Goal: Information Seeking & Learning: Learn about a topic

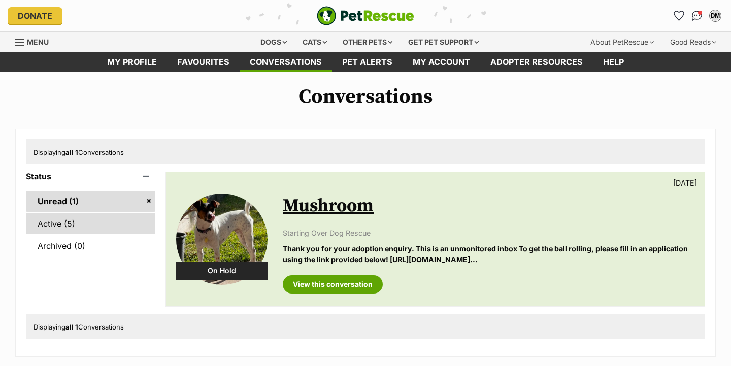
click at [69, 221] on link "Active (5)" at bounding box center [90, 223] width 129 height 21
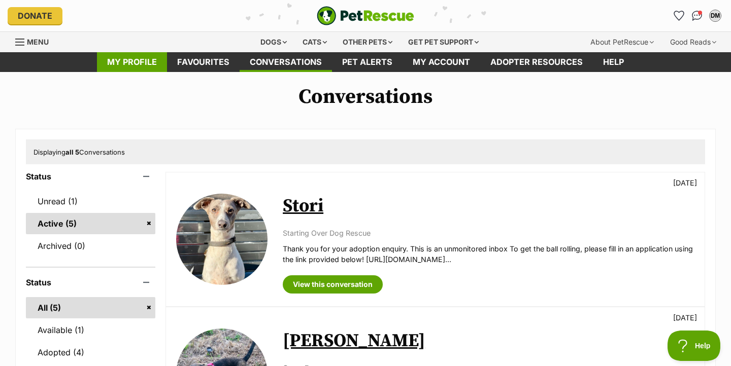
click at [146, 56] on link "My profile" at bounding box center [132, 62] width 70 height 20
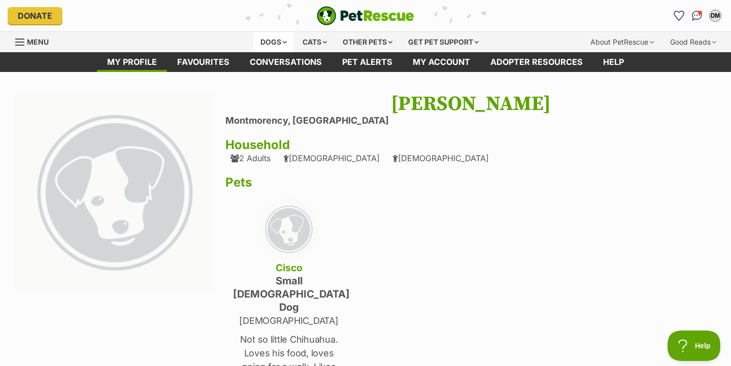
click at [268, 44] on div "Dogs" at bounding box center [273, 42] width 41 height 20
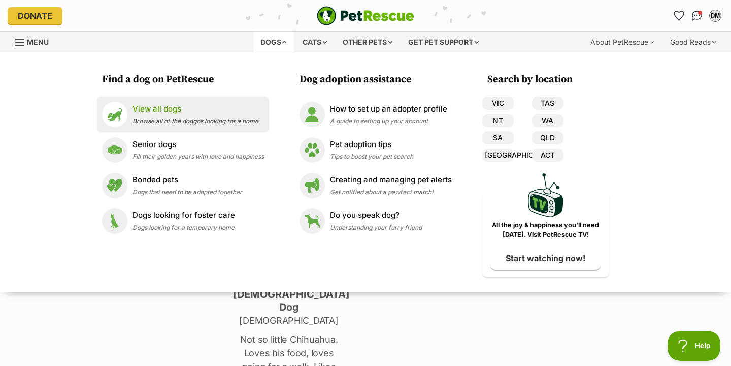
click at [166, 116] on div "View all dogs Browse all of the doggos looking for a home" at bounding box center [195, 115] width 126 height 22
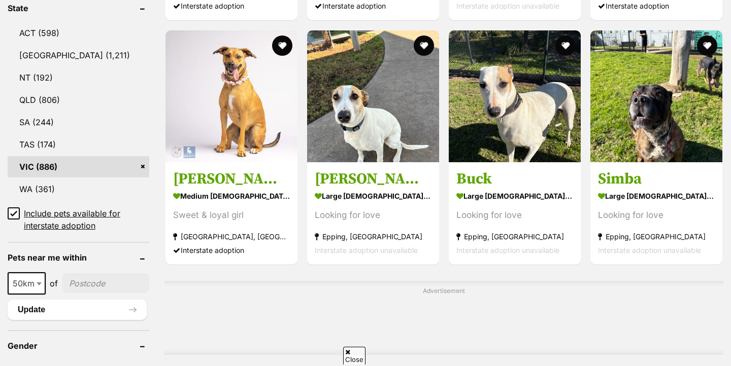
click at [12, 210] on icon at bounding box center [13, 213] width 7 height 7
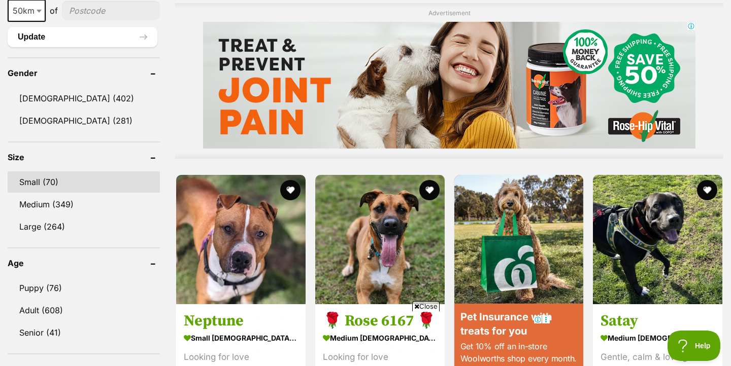
click at [48, 172] on link "Small (70)" at bounding box center [84, 182] width 152 height 21
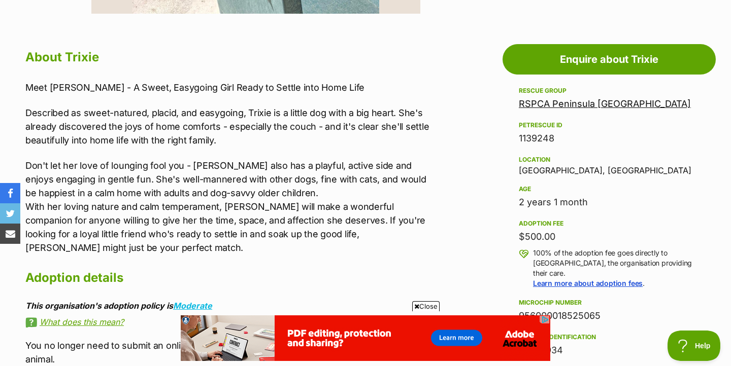
scroll to position [106, 0]
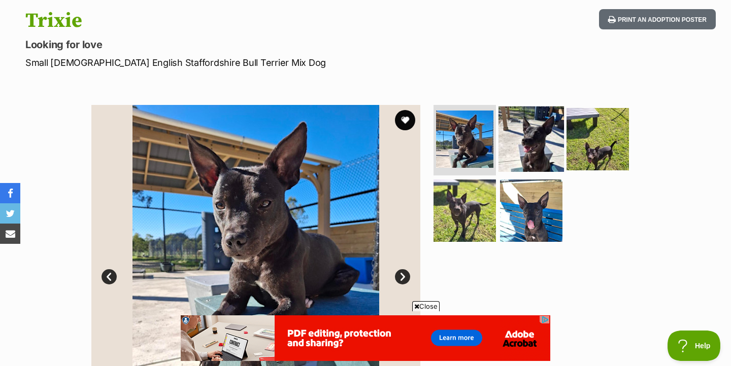
drag, startPoint x: 542, startPoint y: 142, endPoint x: 532, endPoint y: 151, distance: 12.9
click at [542, 142] on img at bounding box center [530, 138] width 65 height 65
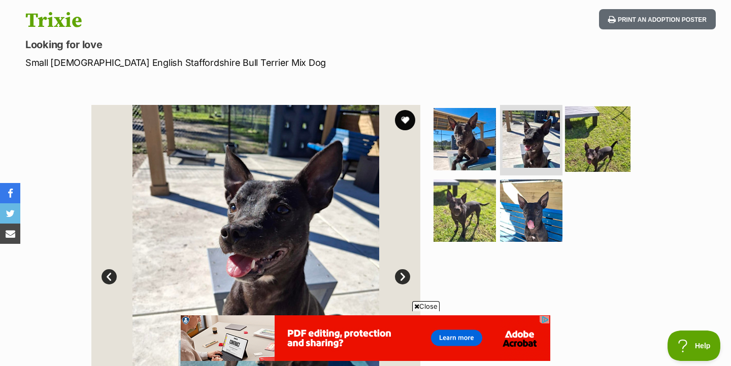
click at [588, 145] on img at bounding box center [597, 138] width 65 height 65
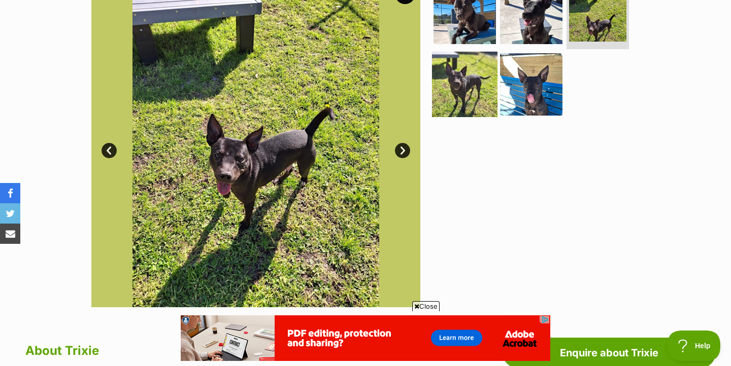
scroll to position [0, 0]
click at [470, 97] on img at bounding box center [464, 84] width 65 height 65
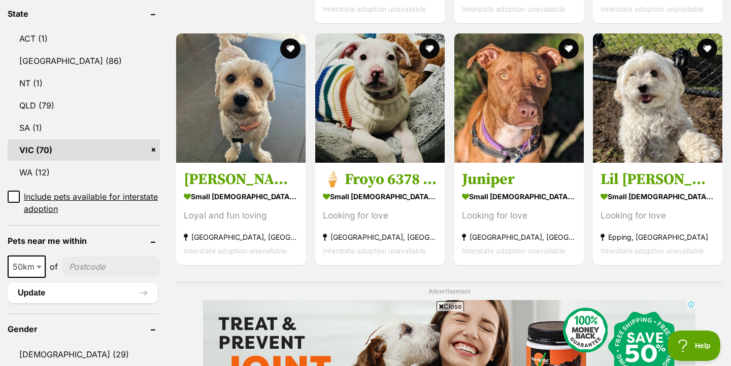
scroll to position [951, 0]
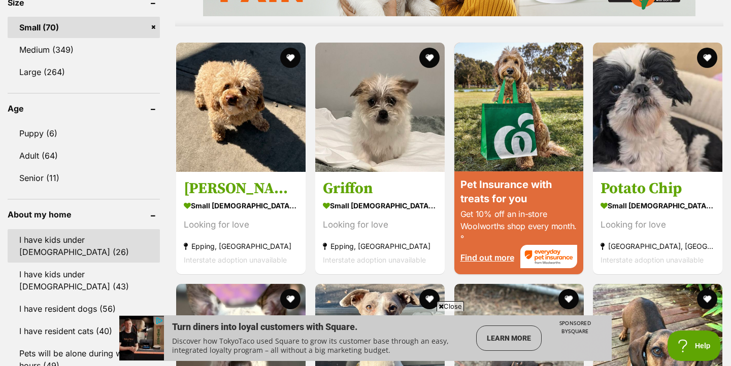
click at [74, 234] on link "I have kids under 5 years old (26)" at bounding box center [84, 245] width 152 height 33
click at [76, 240] on link "I have kids under 5 years old (26)" at bounding box center [84, 245] width 152 height 33
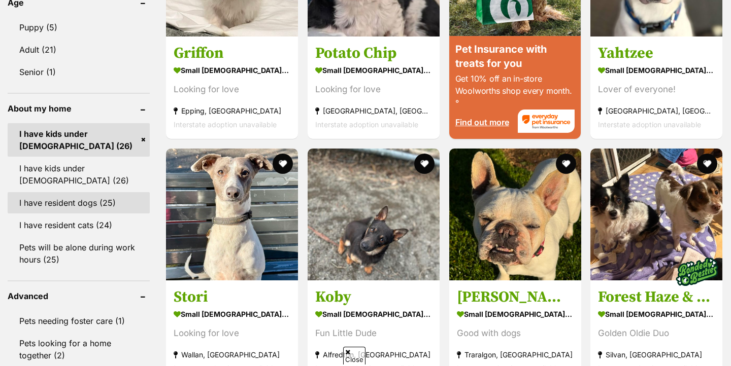
scroll to position [1012, 0]
click at [90, 203] on link "I have resident dogs (25)" at bounding box center [79, 202] width 142 height 21
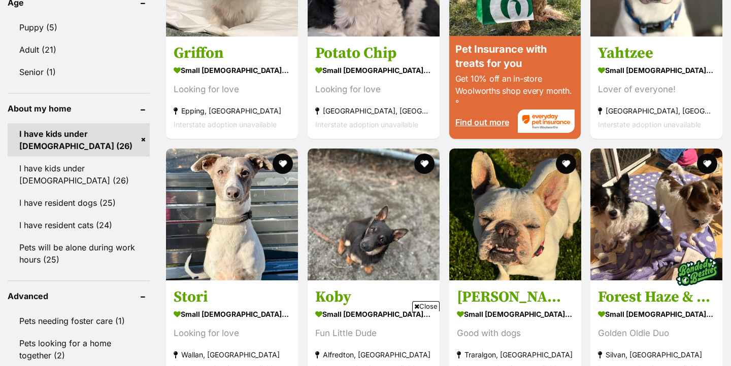
scroll to position [0, 0]
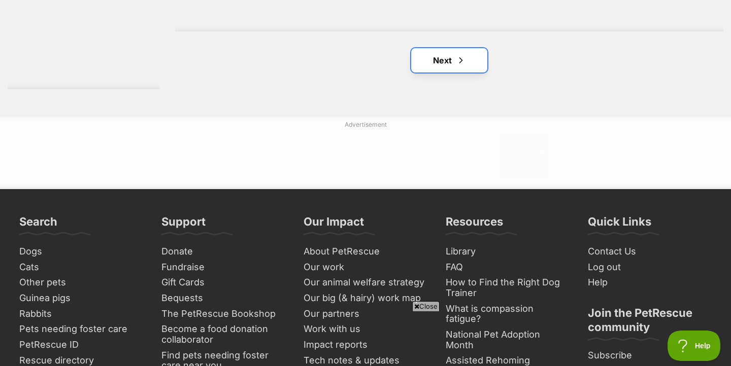
click at [438, 61] on link "Next" at bounding box center [449, 60] width 76 height 24
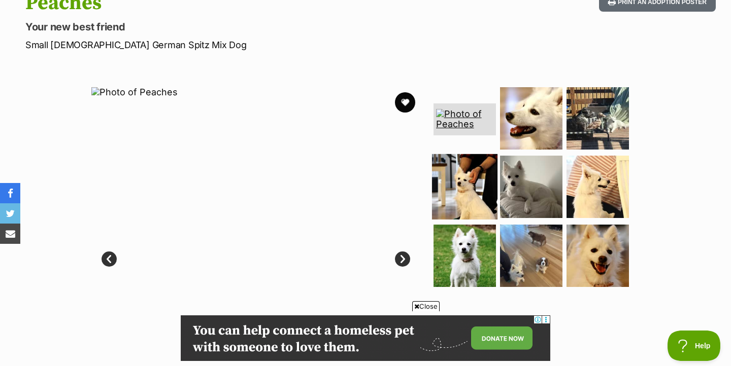
click at [480, 194] on img at bounding box center [464, 186] width 65 height 65
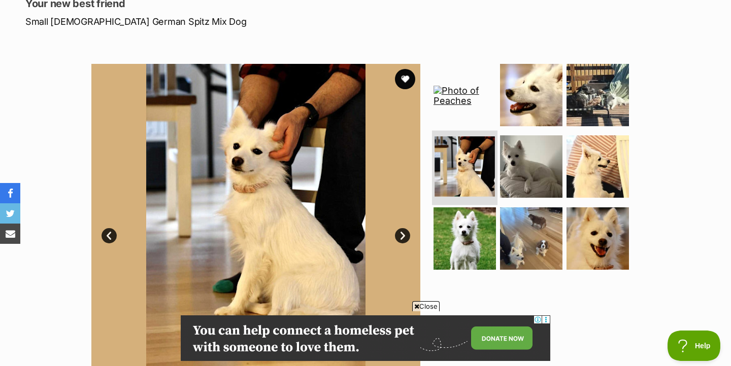
scroll to position [148, 0]
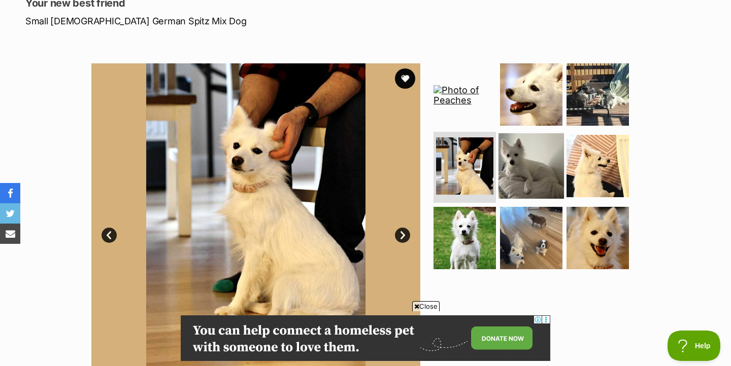
click at [516, 159] on img at bounding box center [530, 165] width 65 height 65
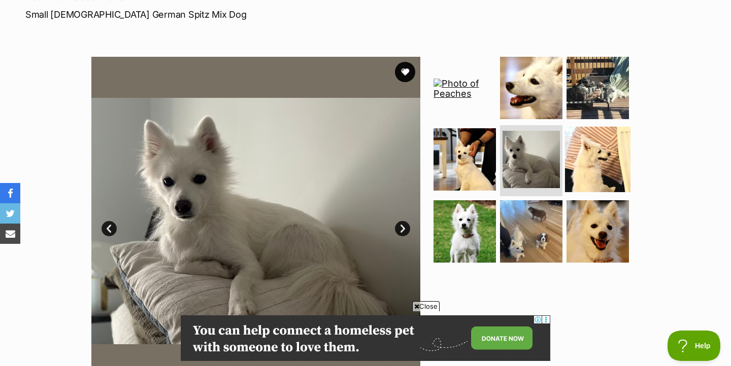
scroll to position [155, 0]
click at [584, 150] on img at bounding box center [597, 158] width 65 height 65
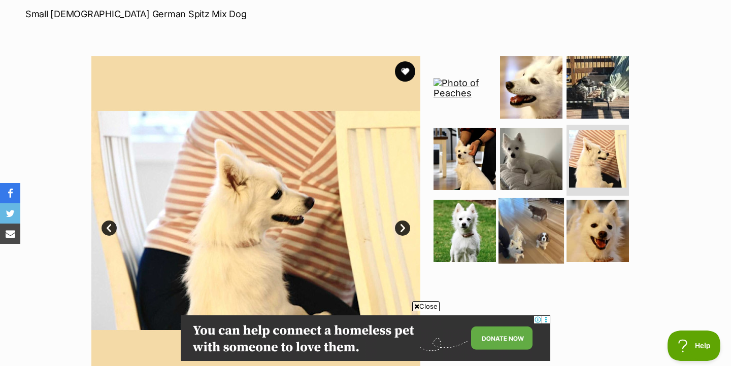
click at [528, 218] on img at bounding box center [530, 230] width 65 height 65
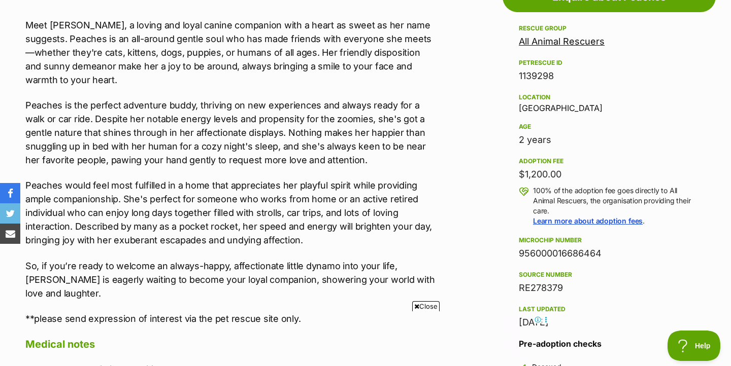
scroll to position [584, 0]
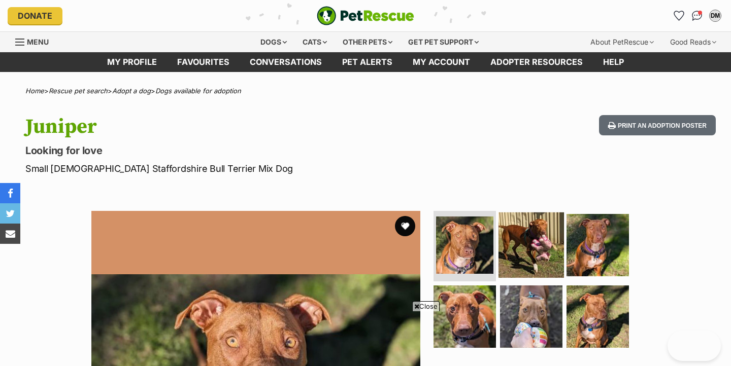
click at [530, 212] on img at bounding box center [530, 244] width 65 height 65
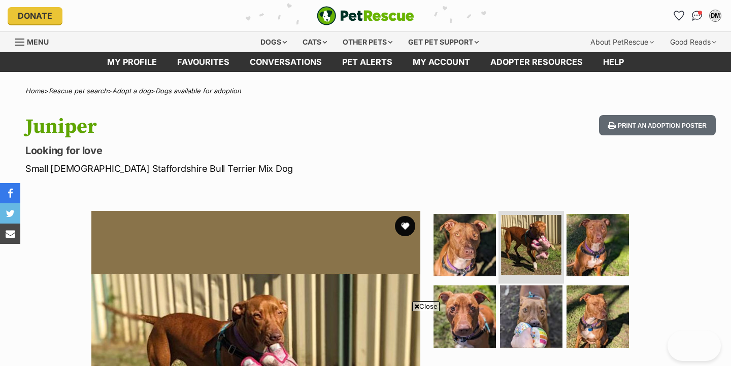
scroll to position [163, 0]
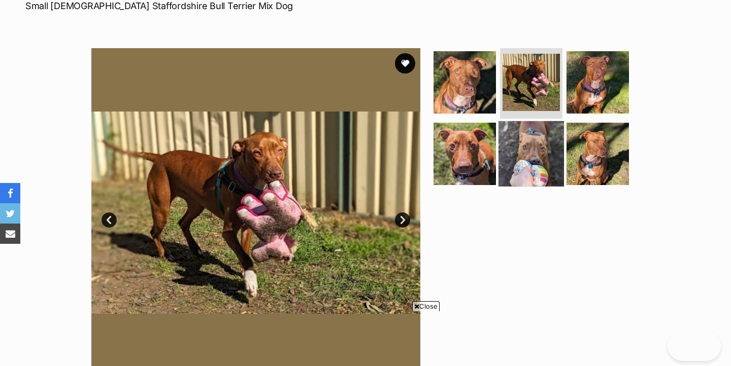
click at [526, 137] on img at bounding box center [530, 153] width 65 height 65
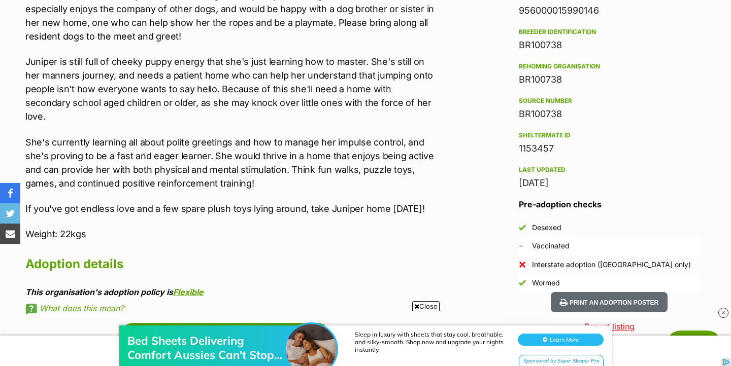
scroll to position [846, 0]
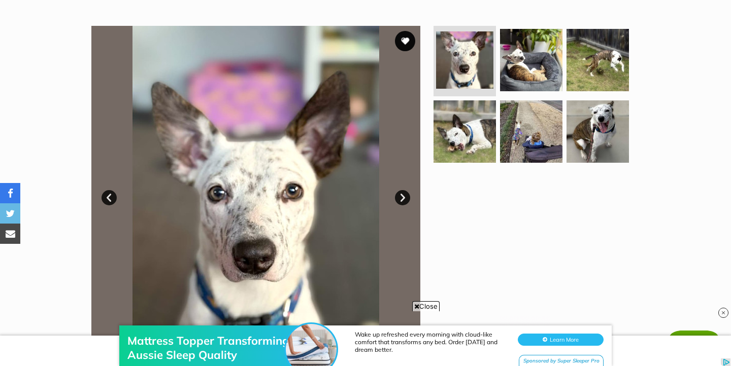
scroll to position [154, 0]
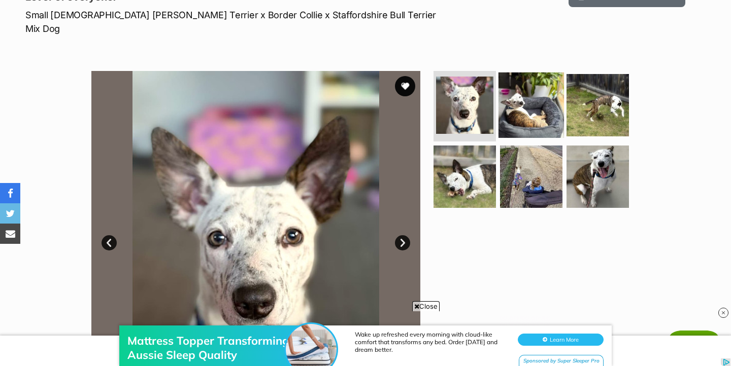
click at [524, 72] on img at bounding box center [530, 104] width 65 height 65
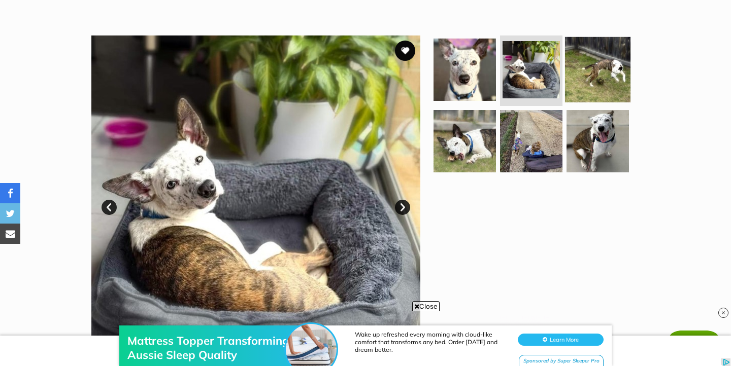
scroll to position [191, 0]
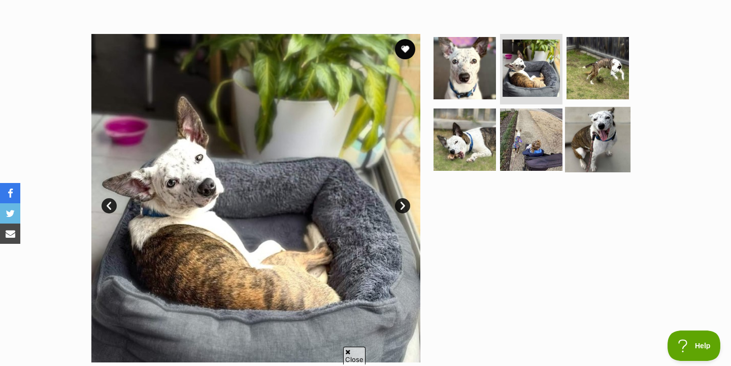
click at [620, 107] on img at bounding box center [597, 139] width 65 height 65
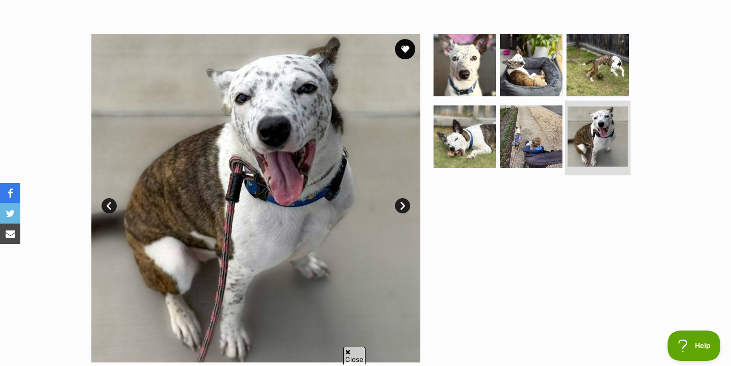
scroll to position [0, 0]
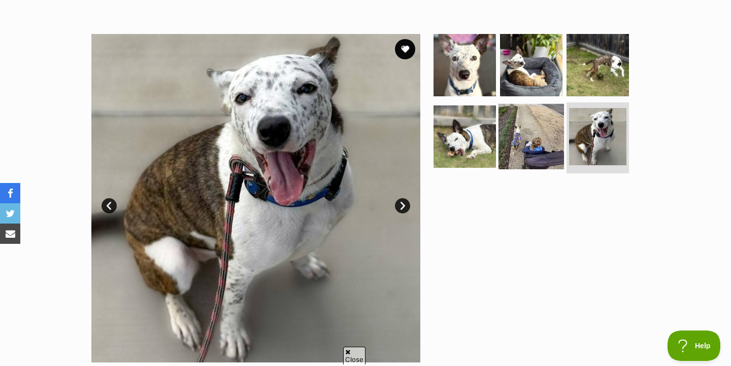
click at [526, 129] on img at bounding box center [530, 136] width 65 height 65
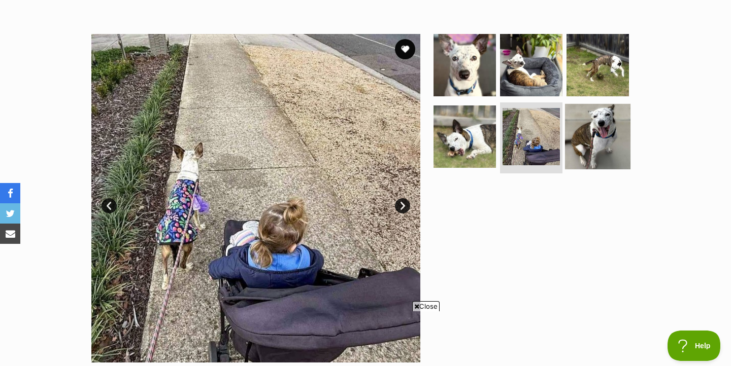
click at [586, 121] on img at bounding box center [597, 136] width 65 height 65
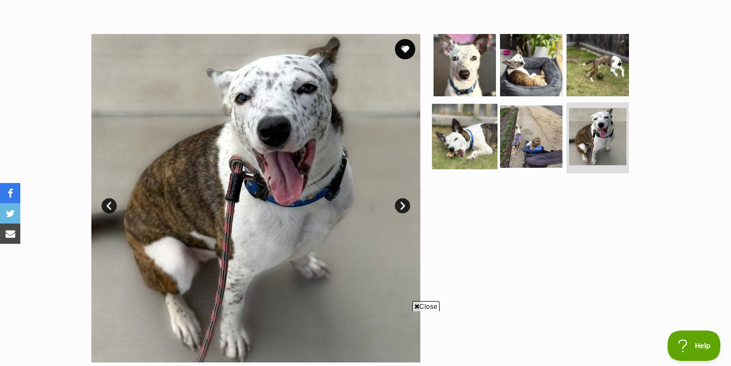
click at [458, 125] on img at bounding box center [464, 136] width 65 height 65
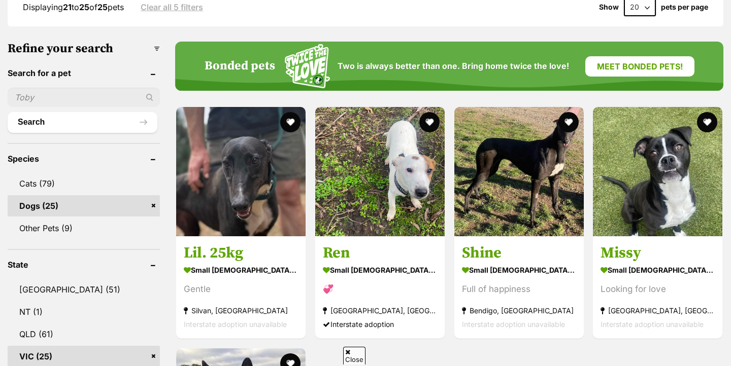
scroll to position [432, 0]
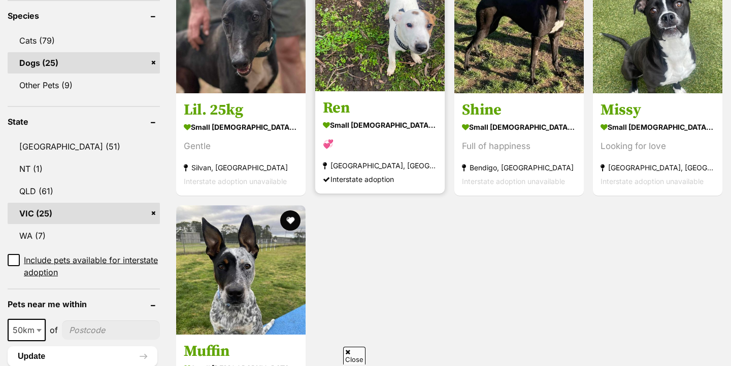
click at [402, 91] on img at bounding box center [379, 26] width 129 height 129
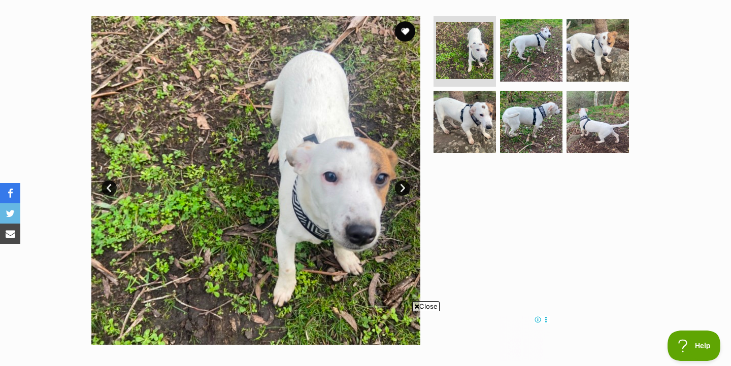
scroll to position [155, 0]
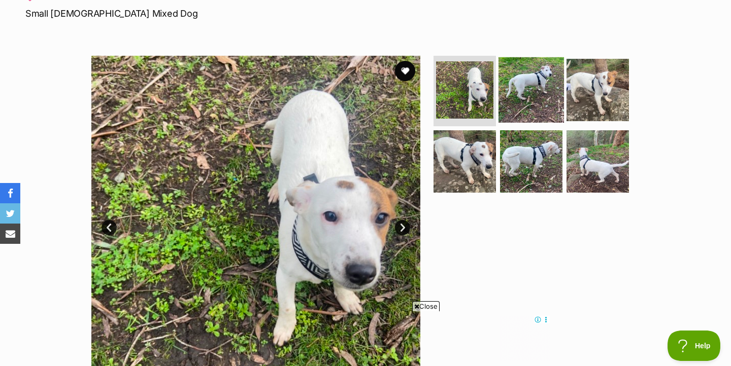
click at [539, 78] on img at bounding box center [530, 89] width 65 height 65
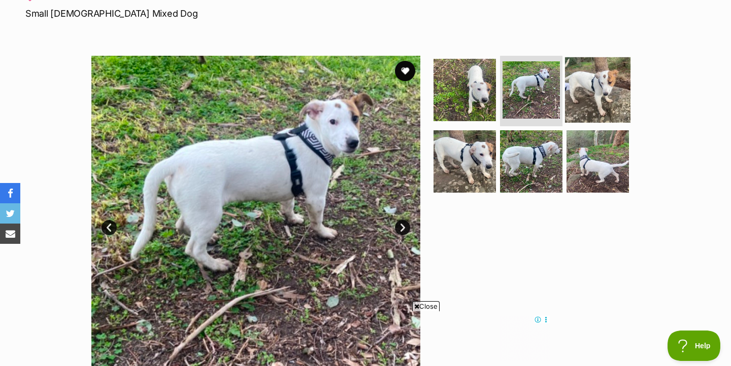
click at [597, 80] on img at bounding box center [597, 89] width 65 height 65
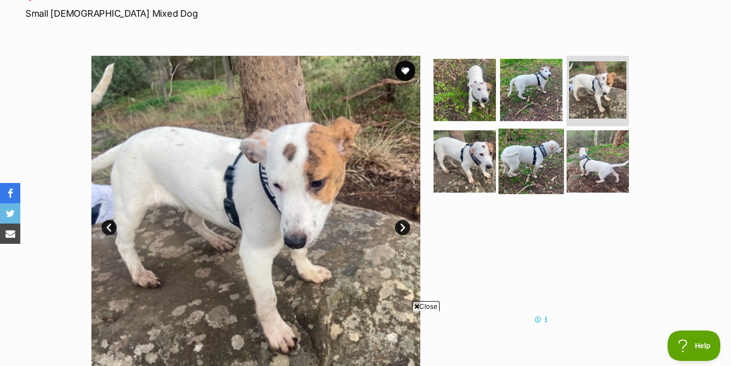
click at [532, 162] on img at bounding box center [530, 161] width 65 height 65
